Goal: Check status

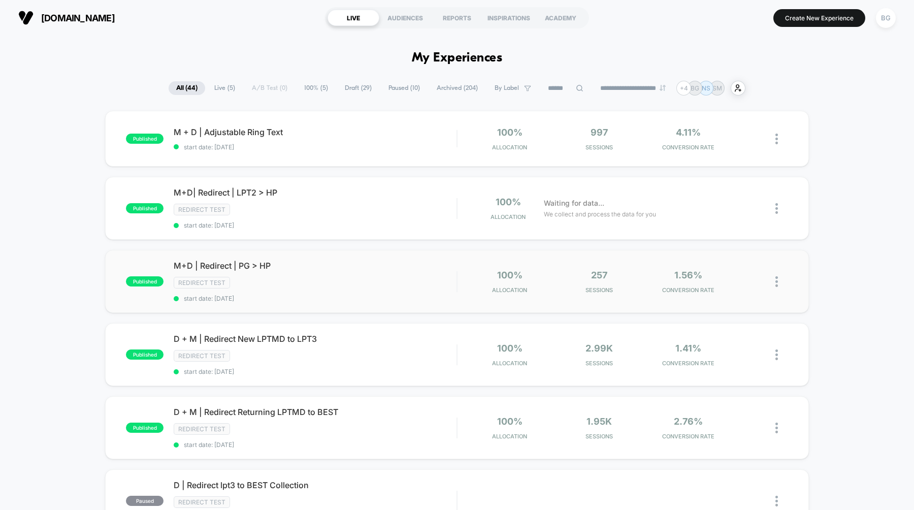
click at [777, 282] on img at bounding box center [777, 281] width 3 height 11
click at [709, 269] on div "Pause" at bounding box center [724, 269] width 91 height 23
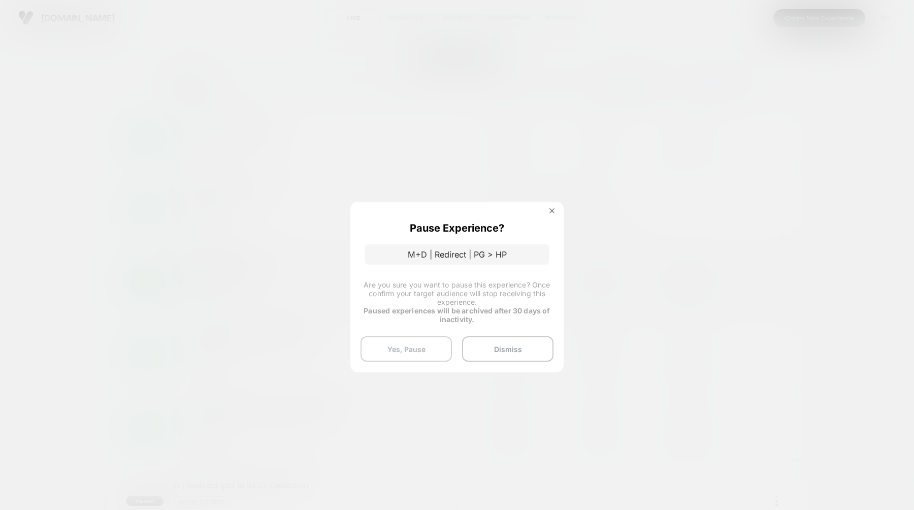
click at [401, 350] on button "Yes, Pause" at bounding box center [406, 348] width 91 height 25
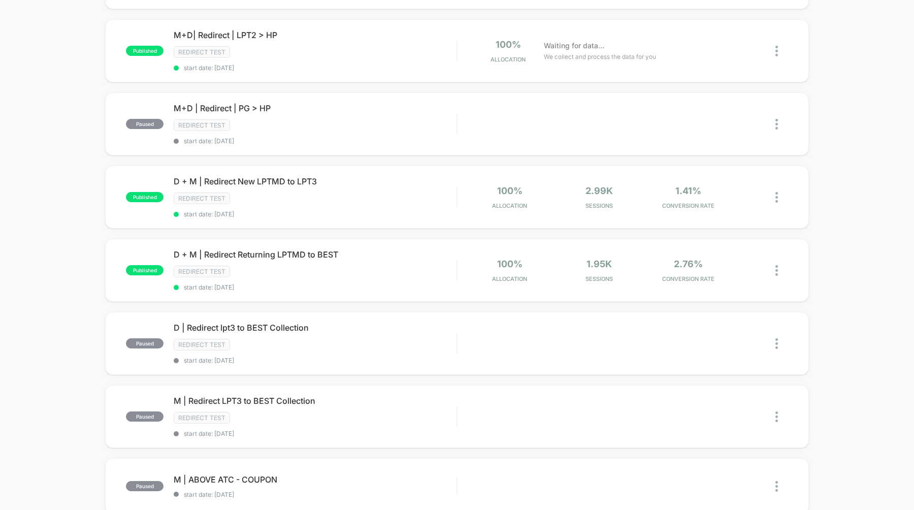
scroll to position [161, 0]
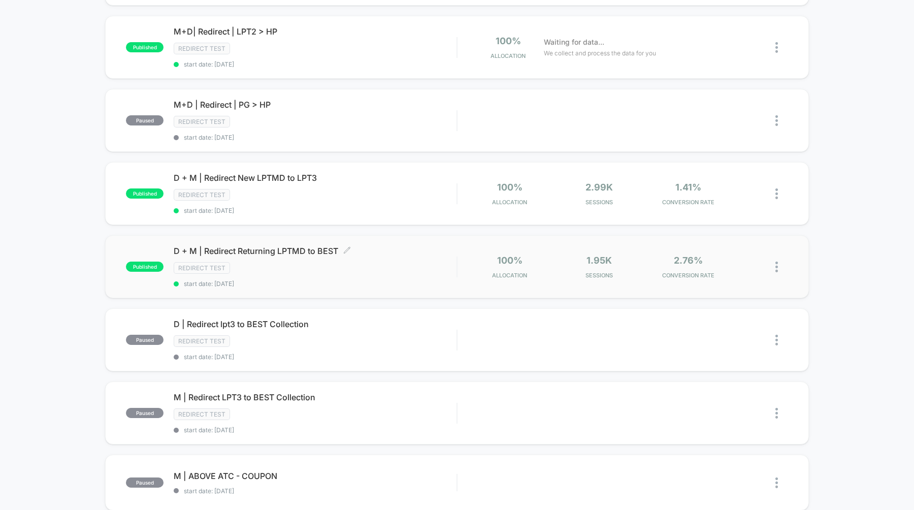
click at [284, 253] on span "D + M | Redirect Returning LPTMD to BEST Click to edit experience details" at bounding box center [315, 251] width 283 height 10
